Goal: Task Accomplishment & Management: Complete application form

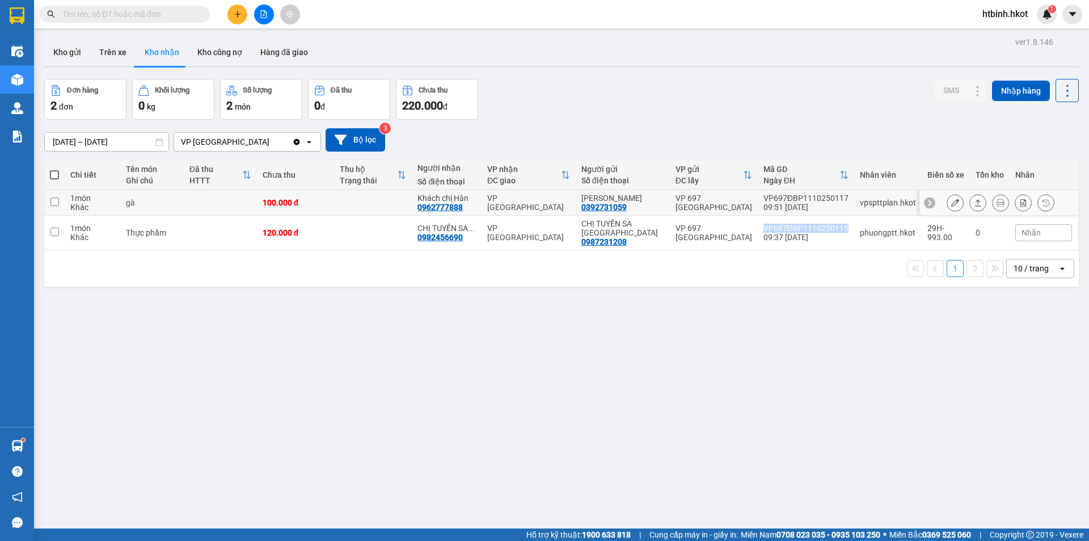
click at [974, 201] on icon at bounding box center [978, 203] width 8 height 8
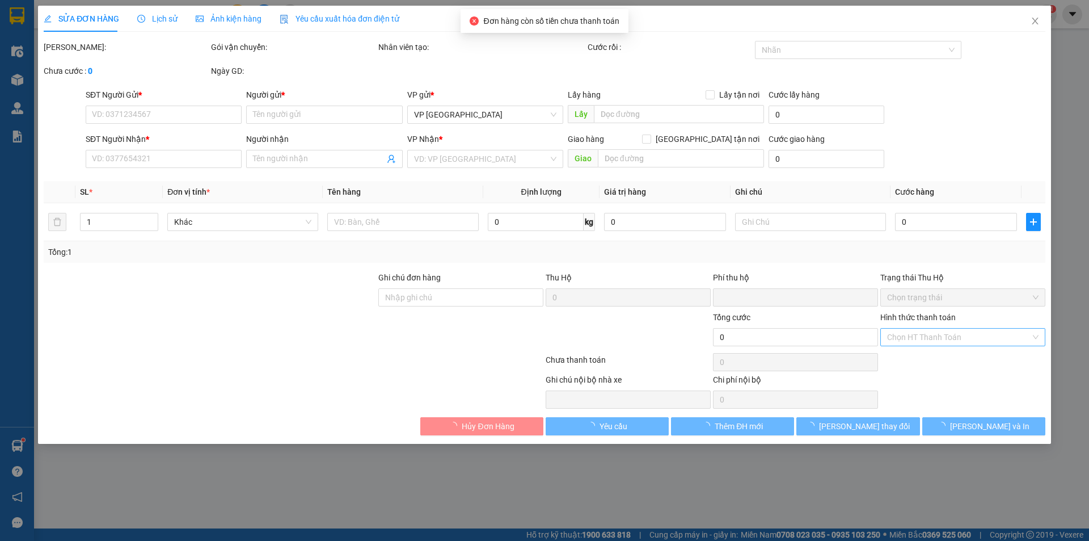
type input "0392731059"
type input "[PERSON_NAME]"
type input "0962777888"
type input "Khách chị Hân"
type input "0"
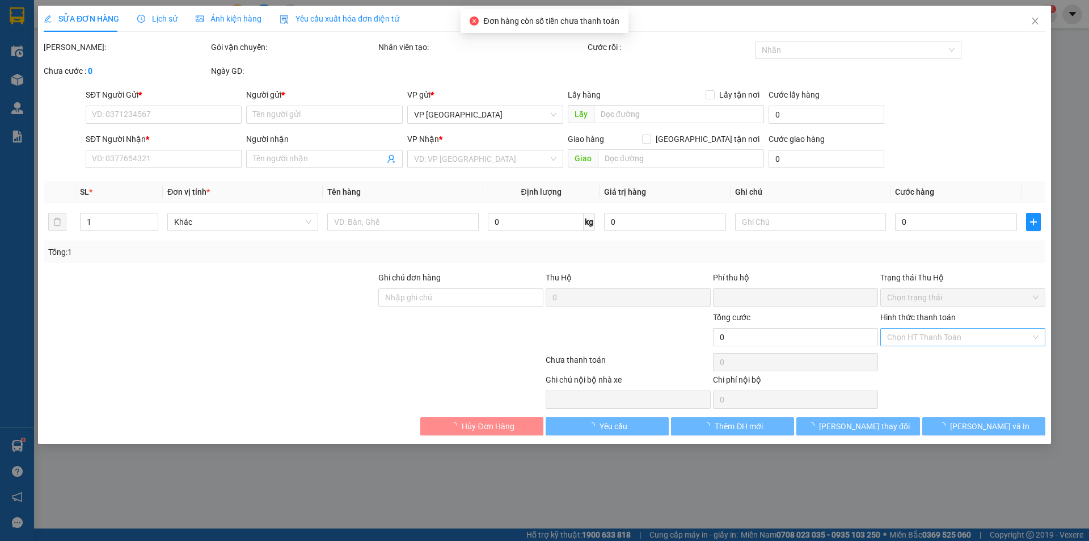
type input "100.000"
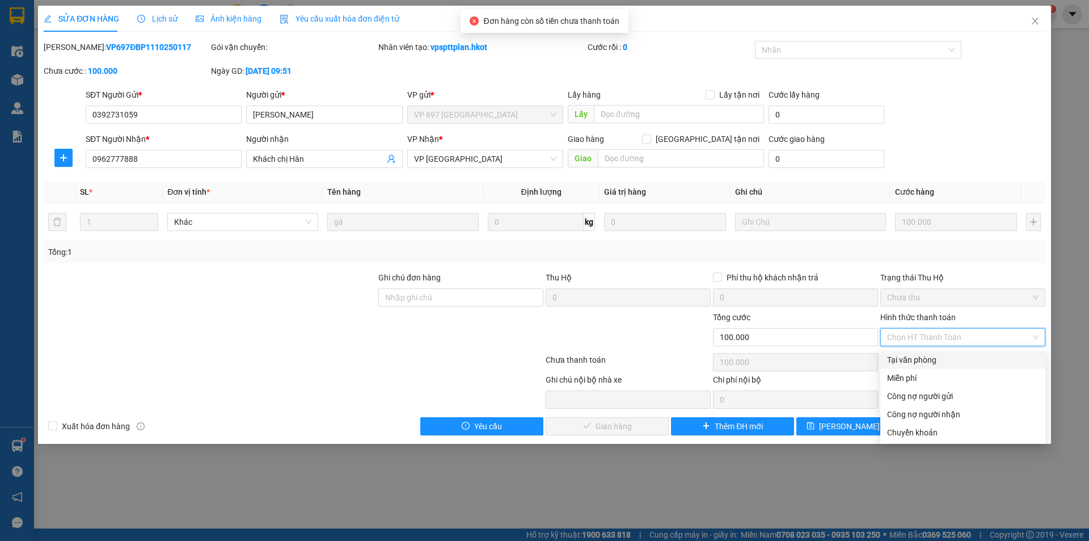
click at [931, 359] on div "Tại văn phòng" at bounding box center [962, 359] width 151 height 12
type input "0"
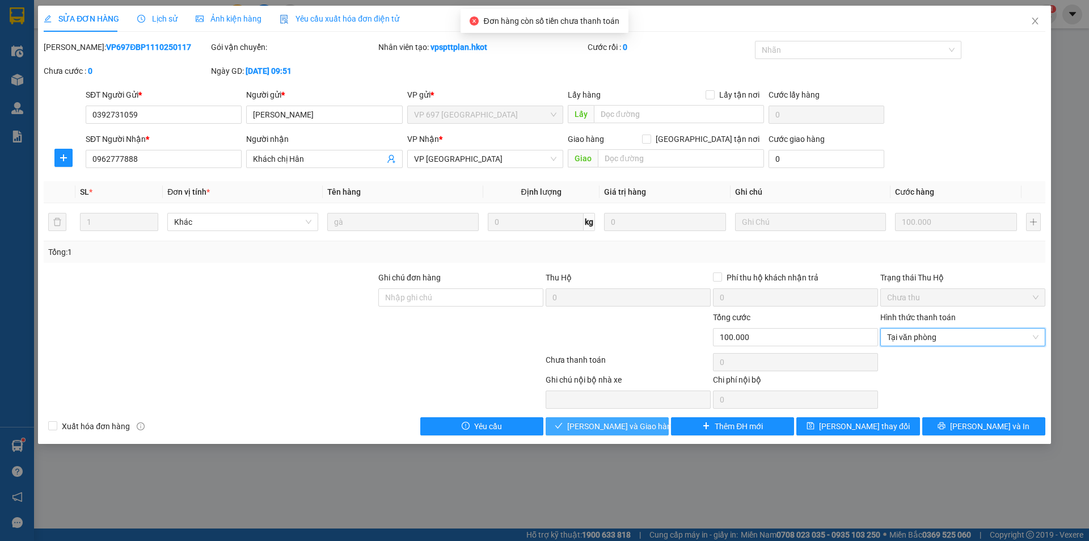
click at [588, 427] on span "[PERSON_NAME] và Giao hàng" at bounding box center [621, 426] width 109 height 12
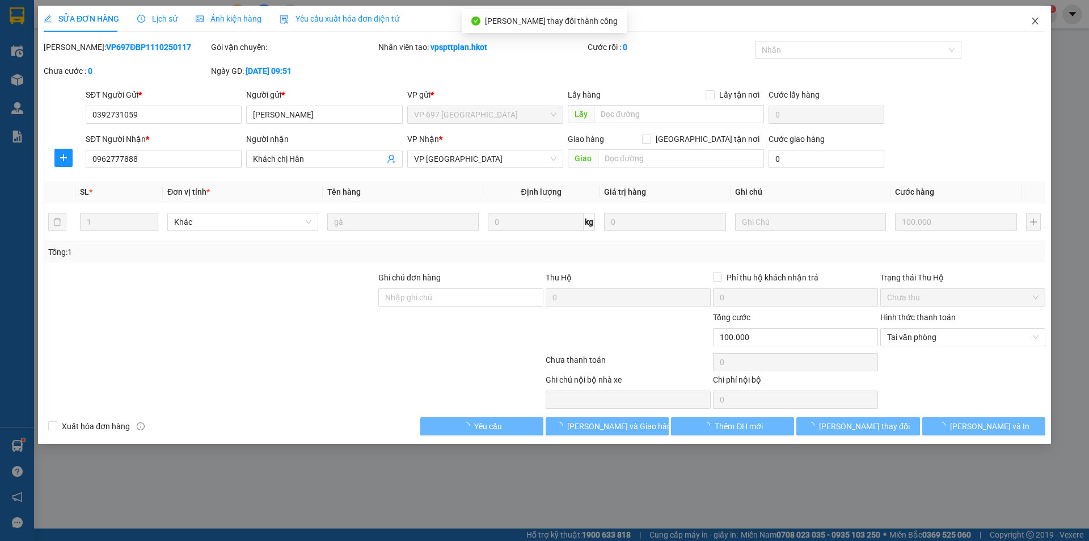
click at [1042, 23] on span "Close" at bounding box center [1036, 22] width 32 height 32
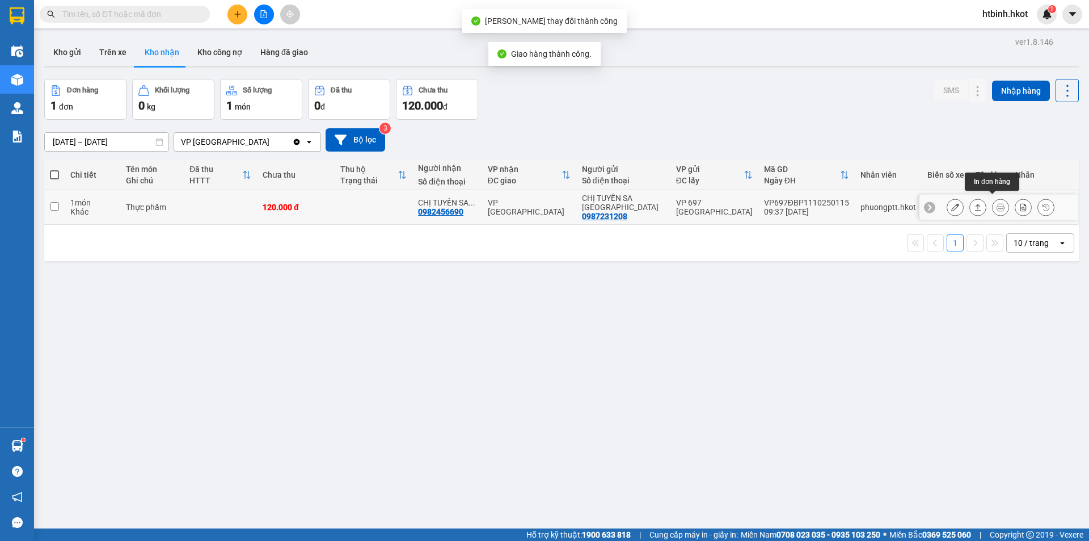
click at [974, 204] on icon at bounding box center [978, 207] width 8 height 8
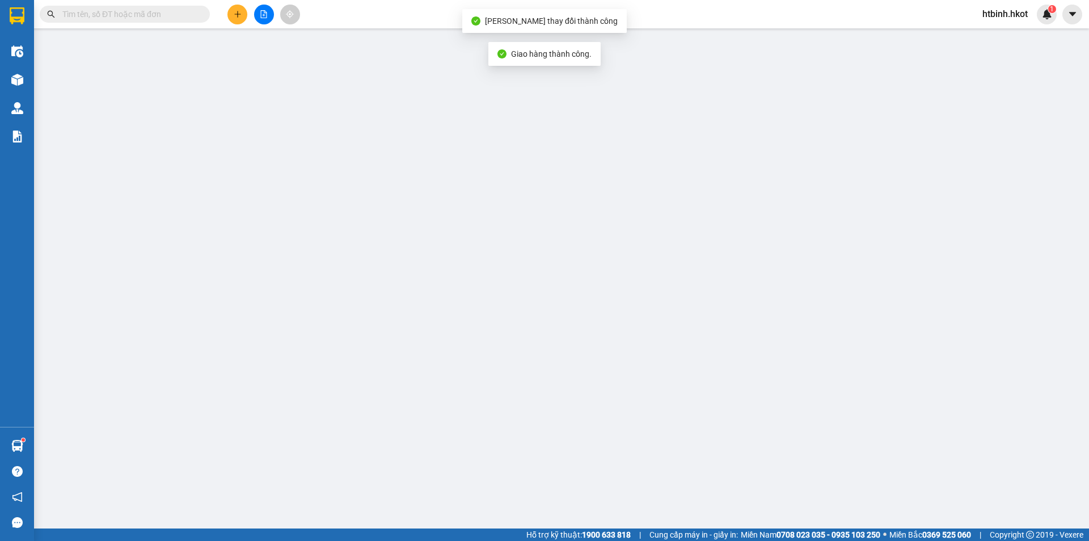
type input "0987231208"
type input "CHỊ TUYẾN SA [GEOGRAPHIC_DATA]"
type input "0982456690"
type input "CHỊ TUYẾN SA [GEOGRAPHIC_DATA]"
type input "0"
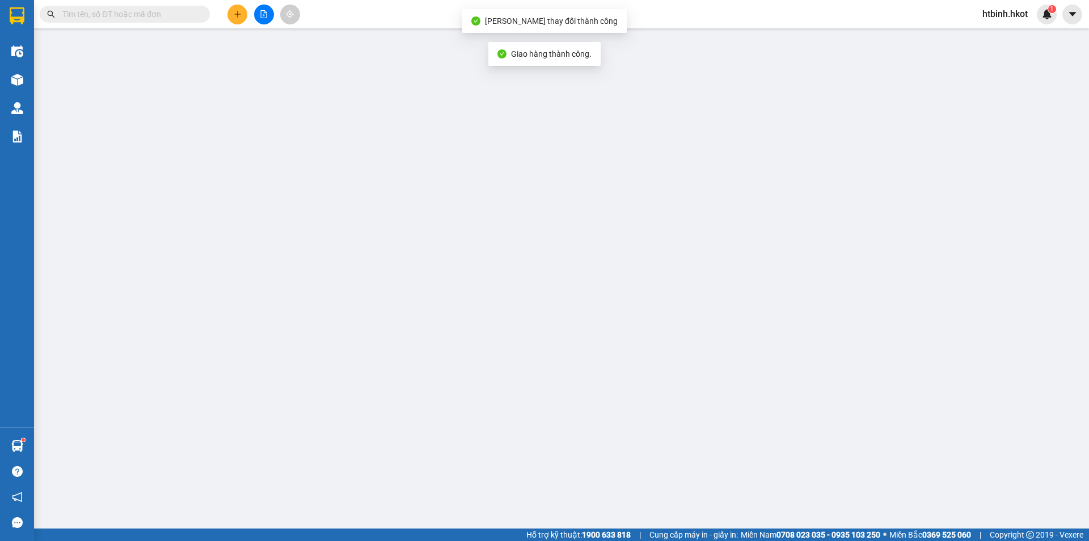
type input "120.000"
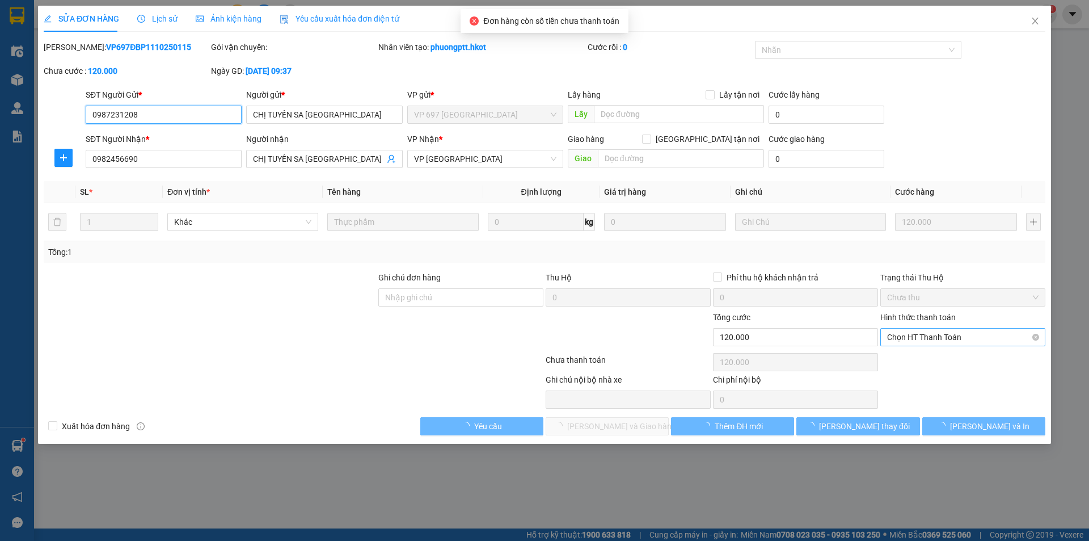
click at [923, 331] on span "Chọn HT Thanh Toán" at bounding box center [962, 337] width 151 height 17
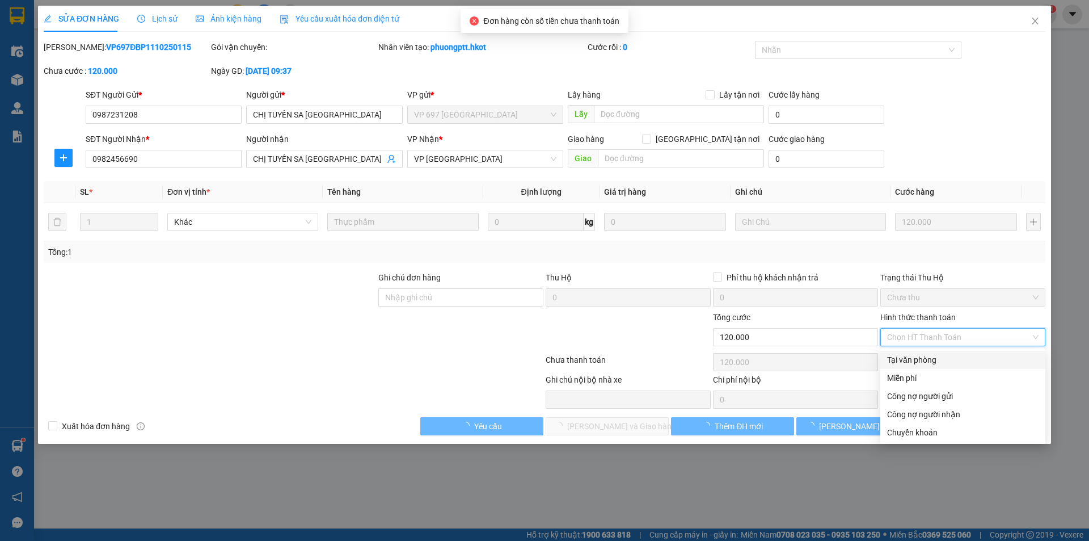
click at [925, 360] on div "Tại văn phòng" at bounding box center [962, 359] width 151 height 12
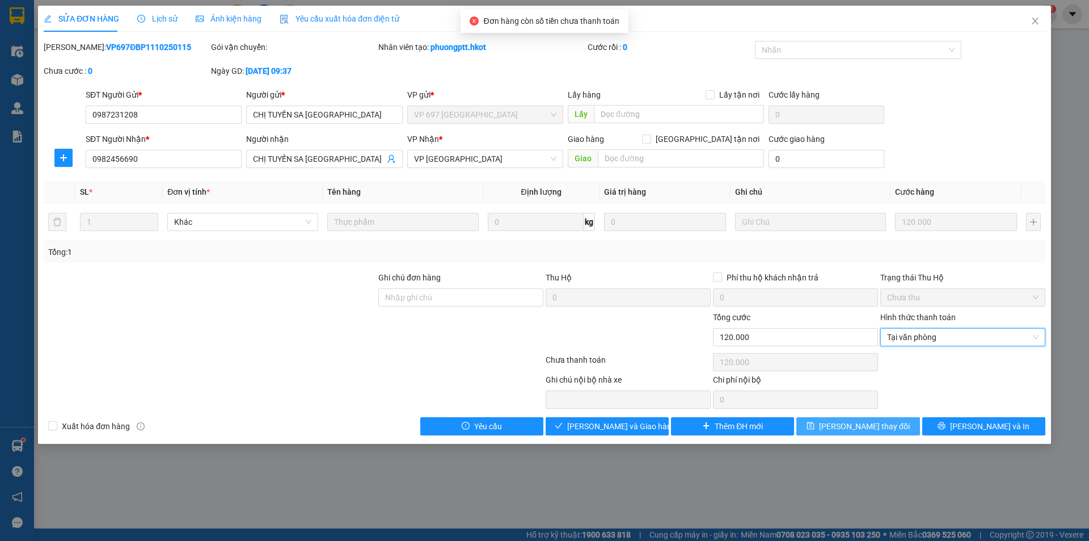
type input "0"
click at [616, 432] on span "[PERSON_NAME] và Giao hàng" at bounding box center [621, 426] width 109 height 12
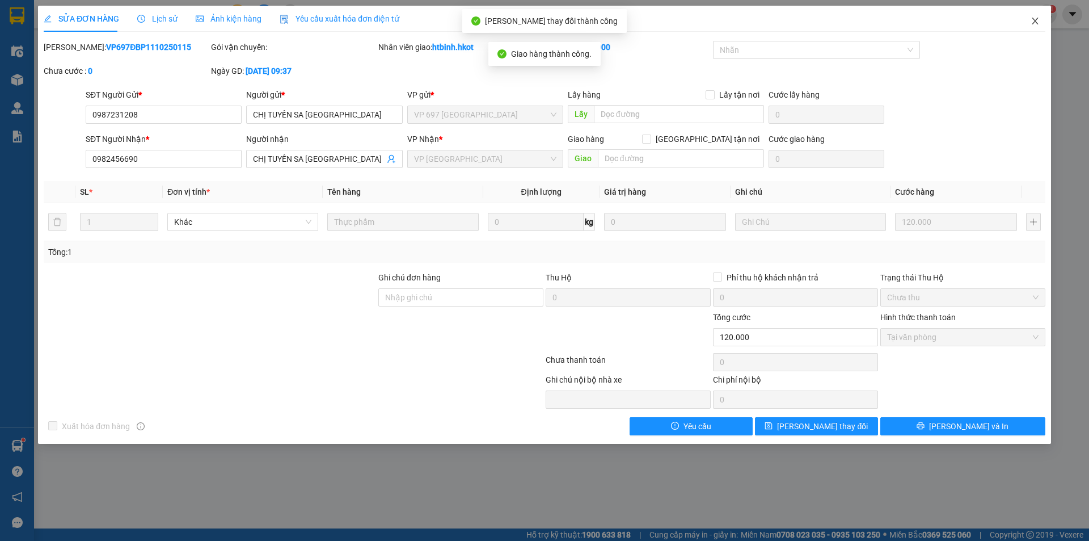
click at [1038, 21] on icon "close" at bounding box center [1035, 20] width 9 height 9
